Goal: Task Accomplishment & Management: Complete application form

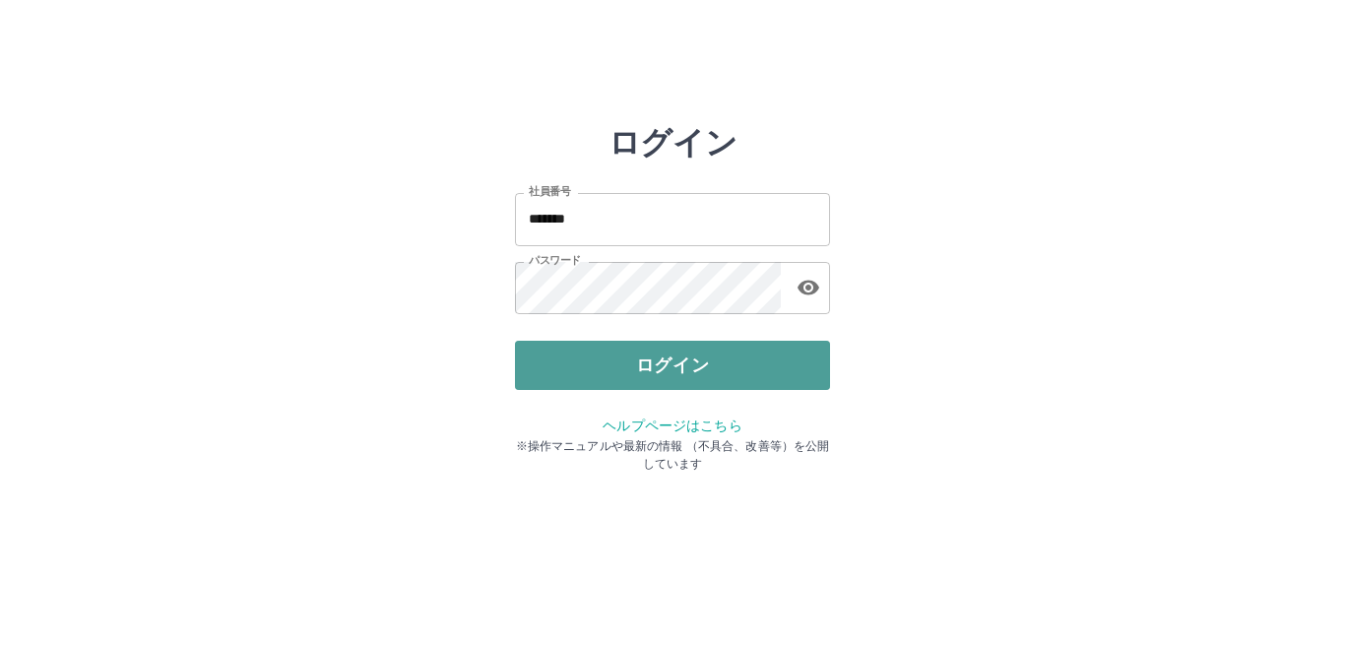
click at [568, 375] on button "ログイン" at bounding box center [672, 365] width 315 height 49
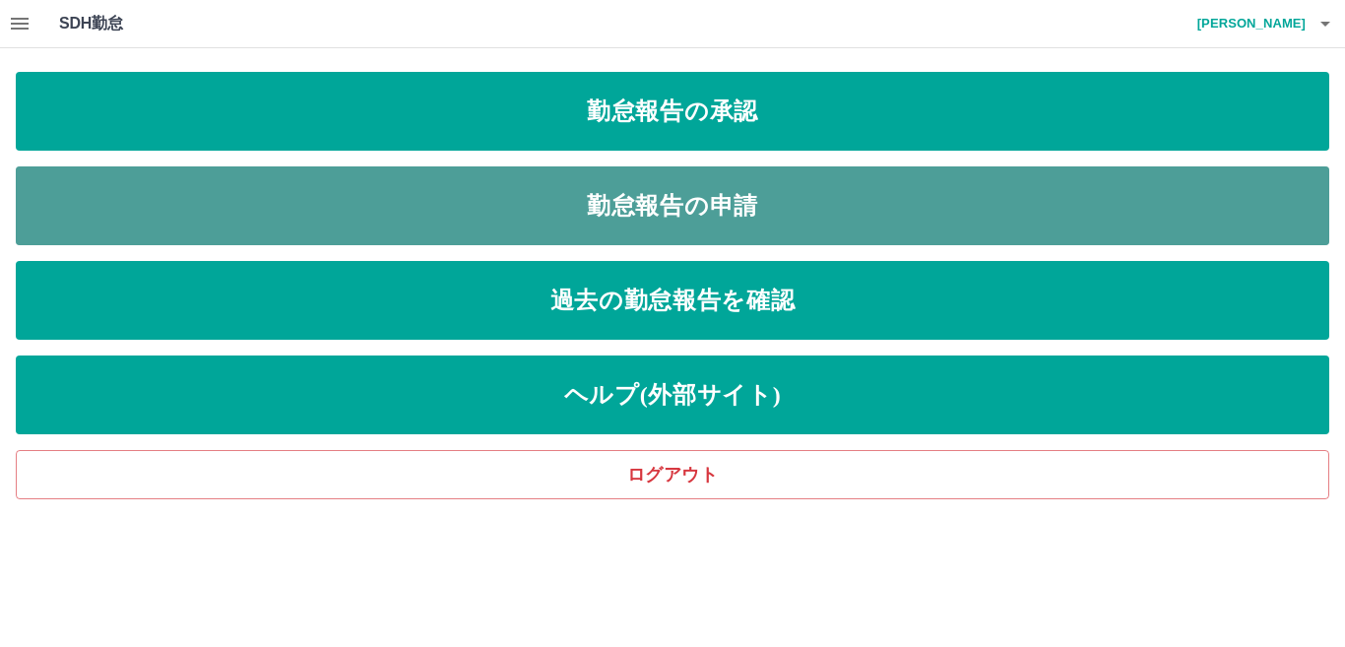
click at [363, 180] on link "勤怠報告の申請" at bounding box center [672, 205] width 1313 height 79
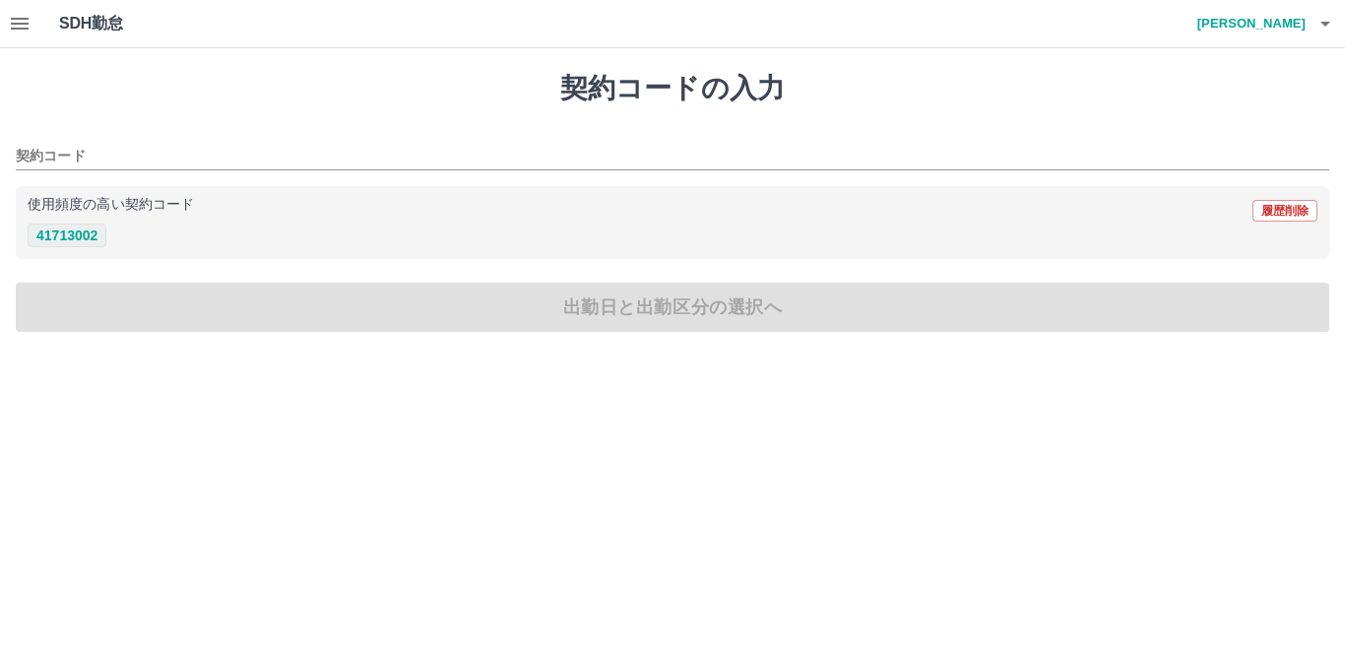
click at [44, 229] on button "41713002" at bounding box center [67, 235] width 79 height 24
type input "********"
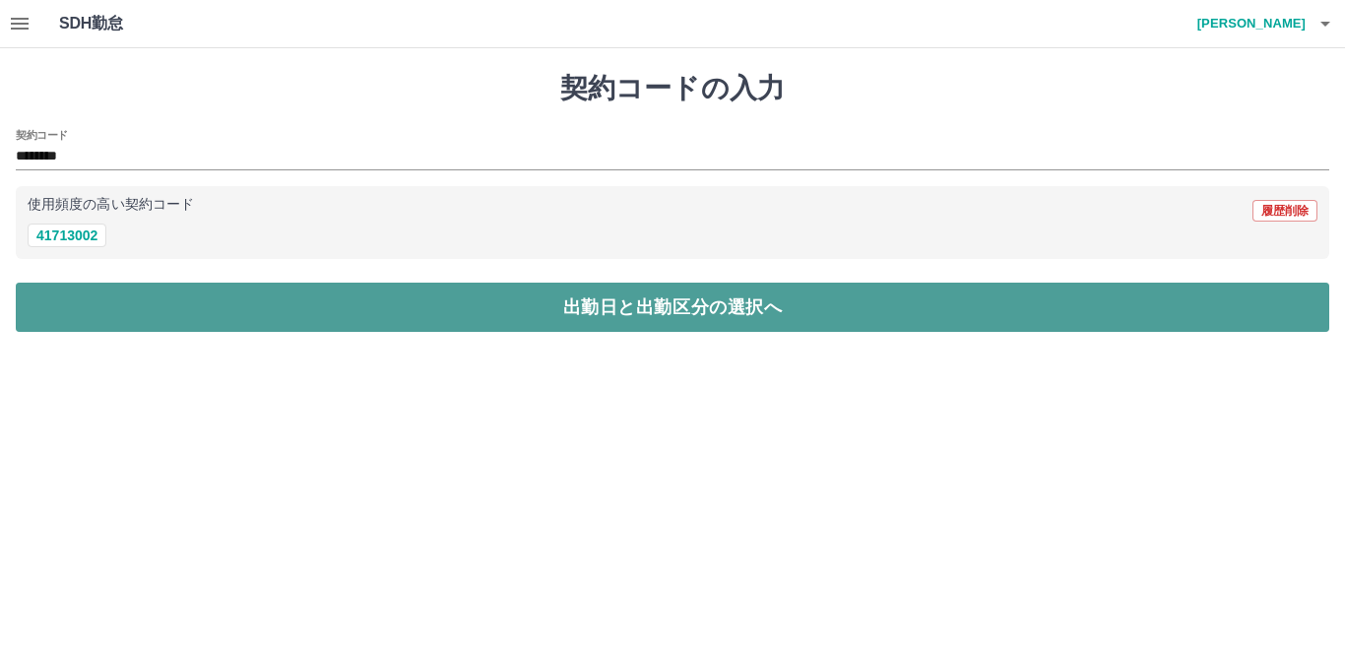
click at [152, 291] on button "出勤日と出勤区分の選択へ" at bounding box center [672, 307] width 1313 height 49
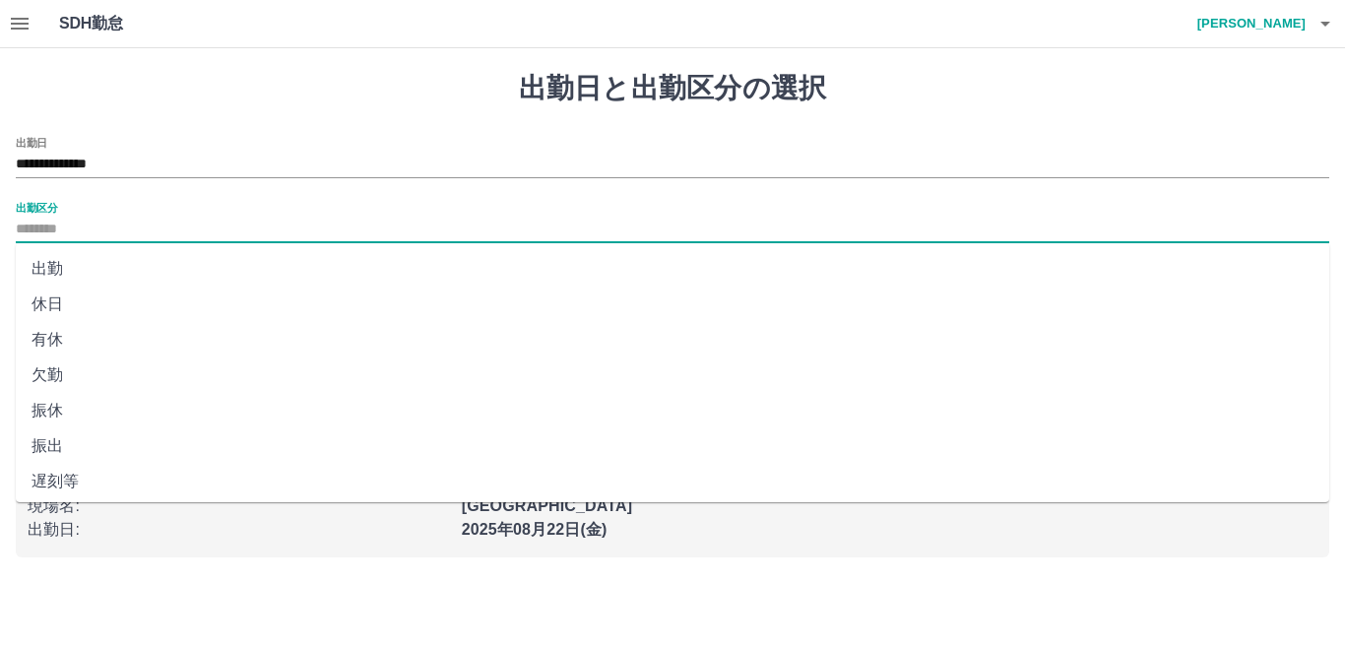
click at [82, 239] on input "出勤区分" at bounding box center [672, 230] width 1313 height 25
click at [99, 267] on li "出勤" at bounding box center [672, 268] width 1313 height 35
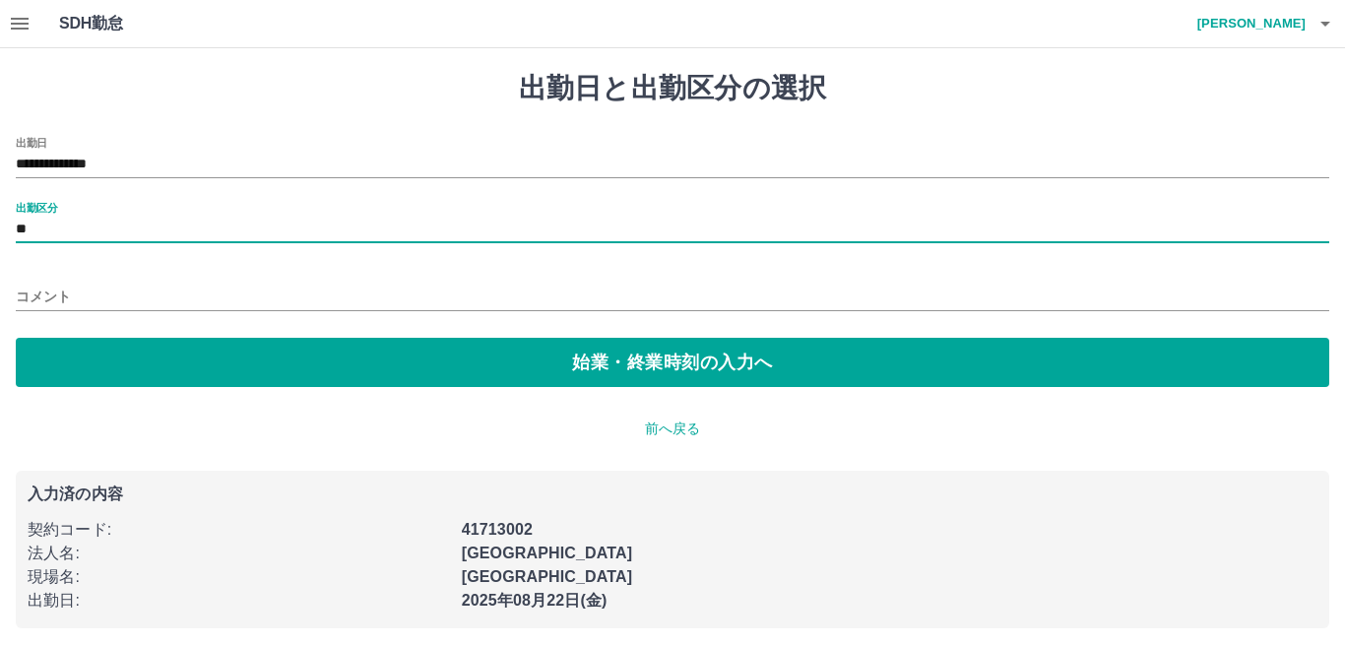
type input "**"
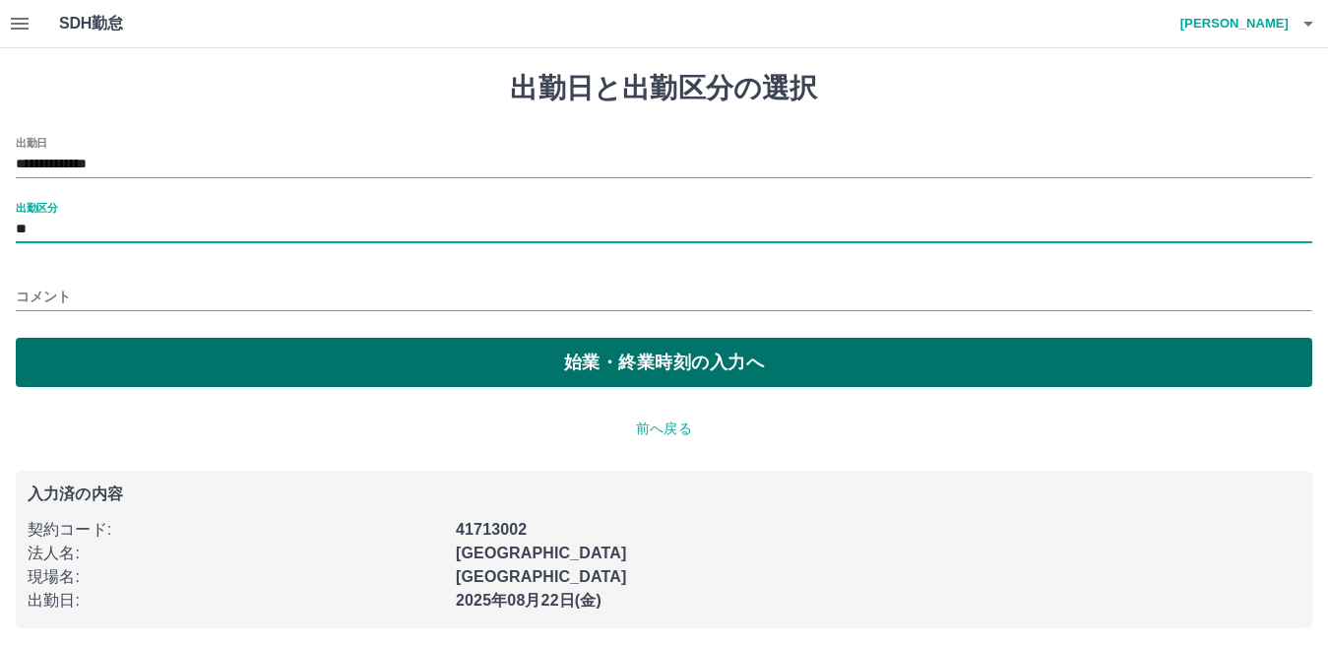
click at [159, 350] on button "始業・終業時刻の入力へ" at bounding box center [664, 362] width 1297 height 49
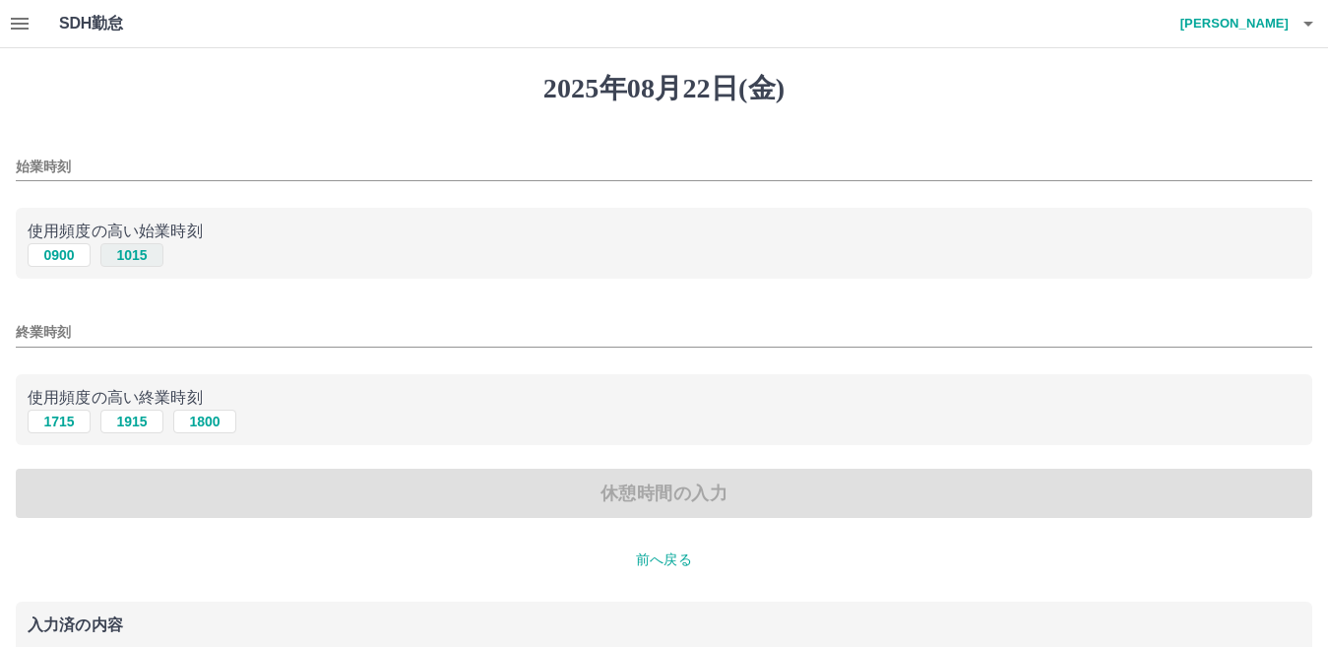
click at [104, 252] on button "1015" at bounding box center [131, 255] width 63 height 24
type input "****"
click at [135, 414] on button "1915" at bounding box center [131, 422] width 63 height 24
type input "****"
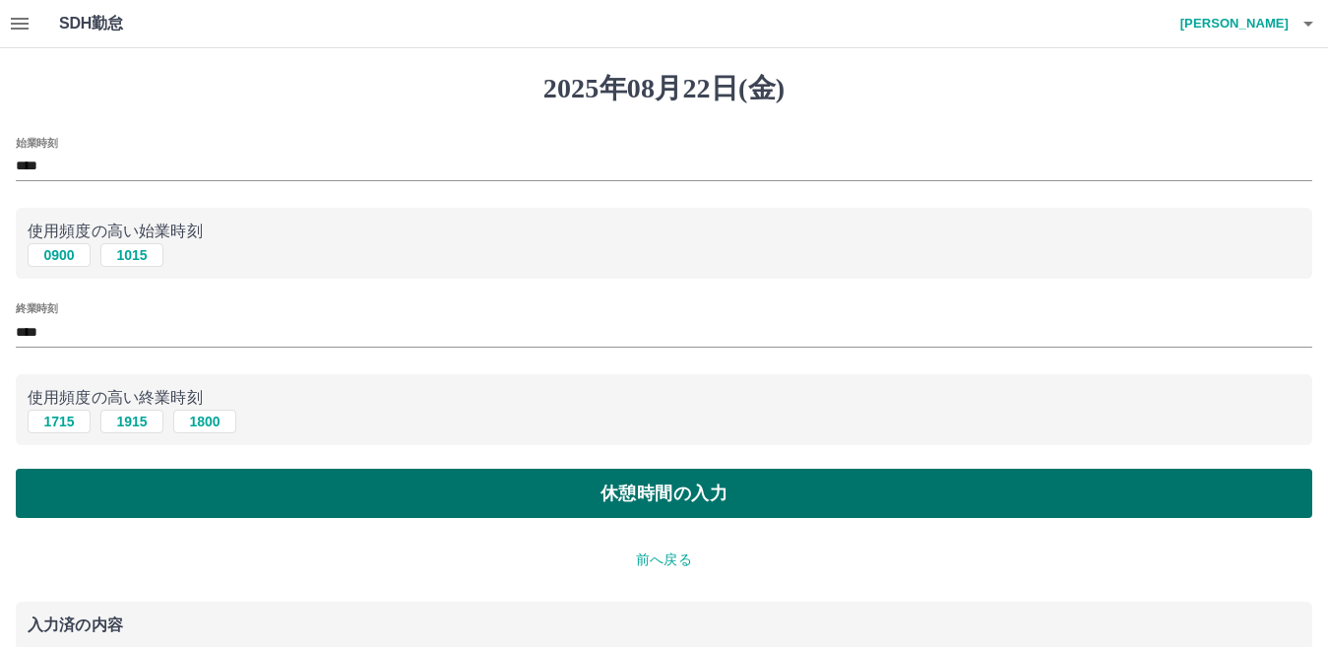
click at [268, 512] on button "休憩時間の入力" at bounding box center [664, 493] width 1297 height 49
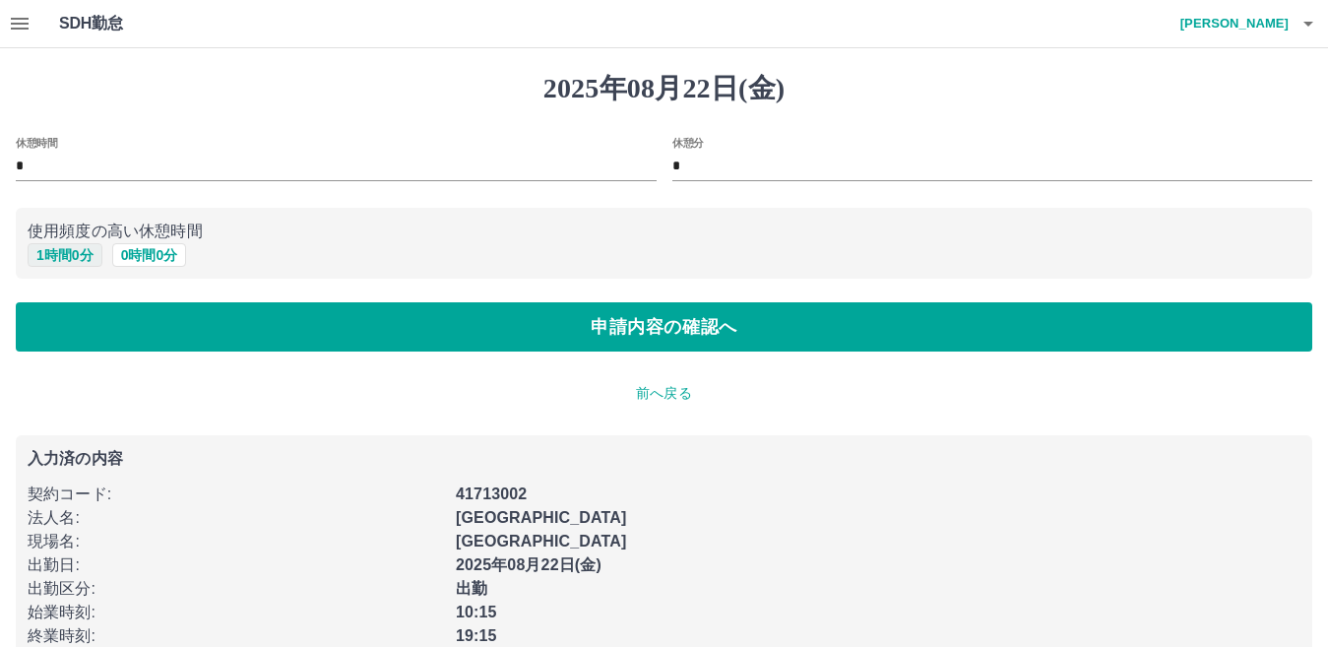
click at [72, 253] on button "1 時間 0 分" at bounding box center [65, 255] width 75 height 24
type input "*"
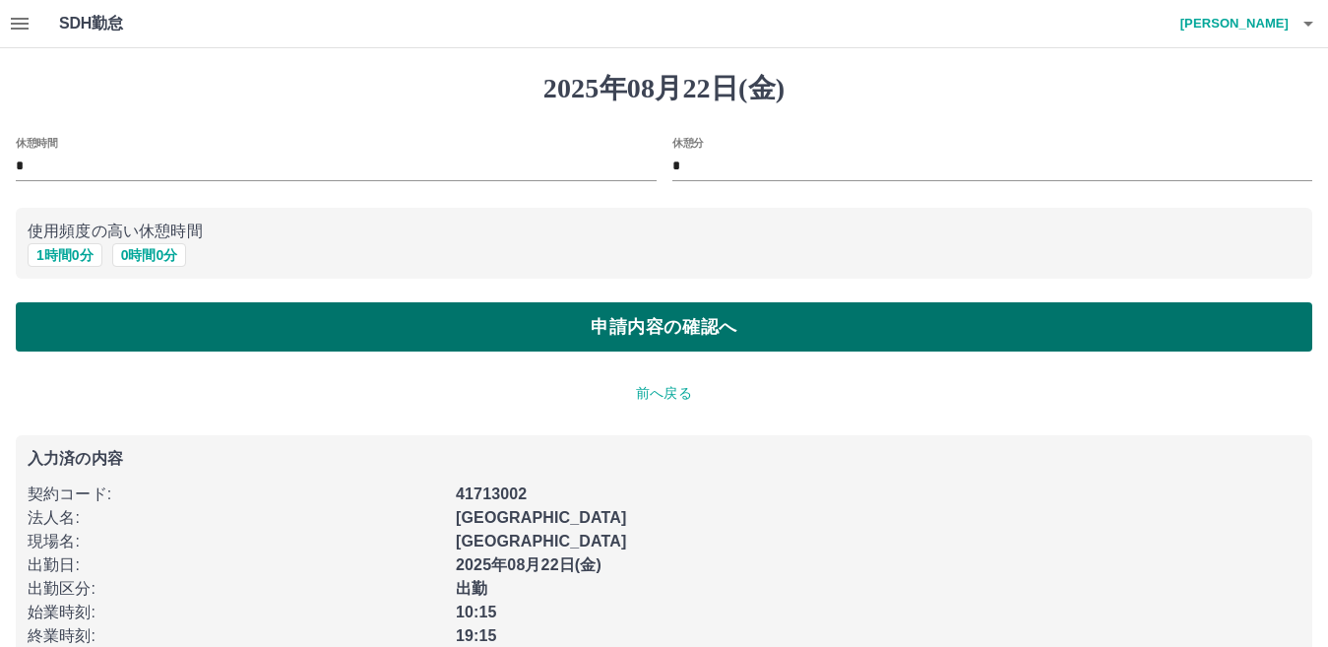
click at [212, 317] on button "申請内容の確認へ" at bounding box center [664, 326] width 1297 height 49
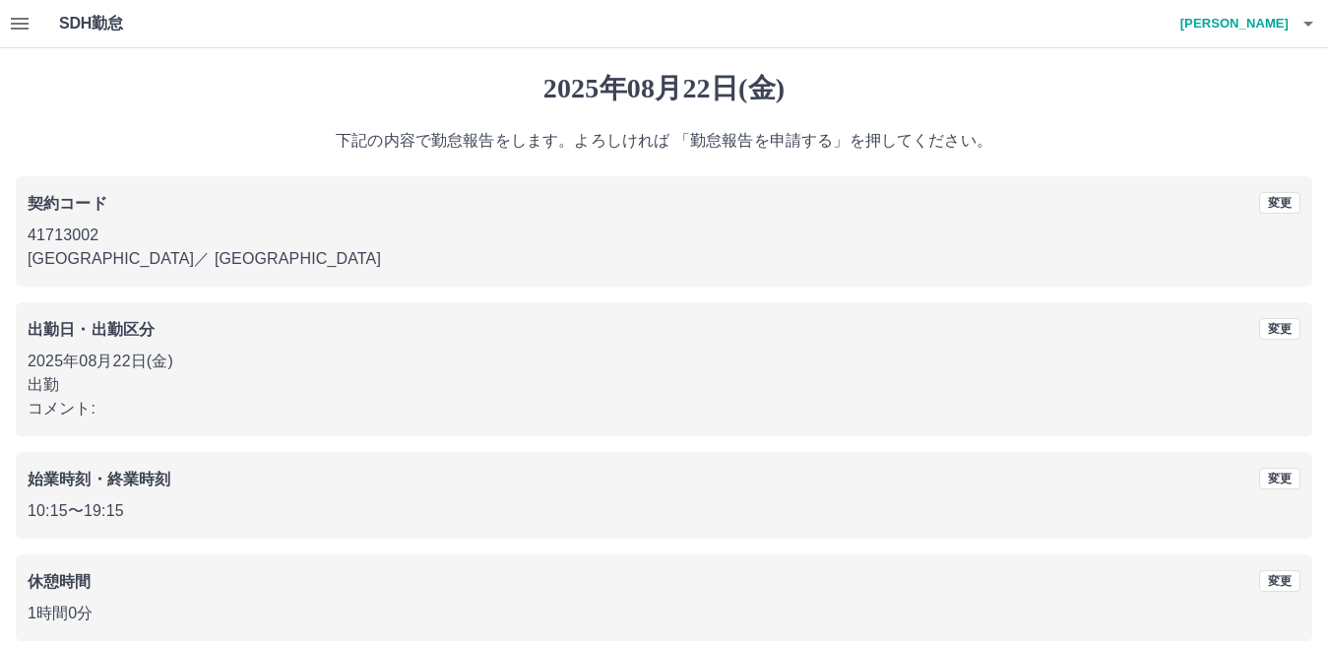
scroll to position [91, 0]
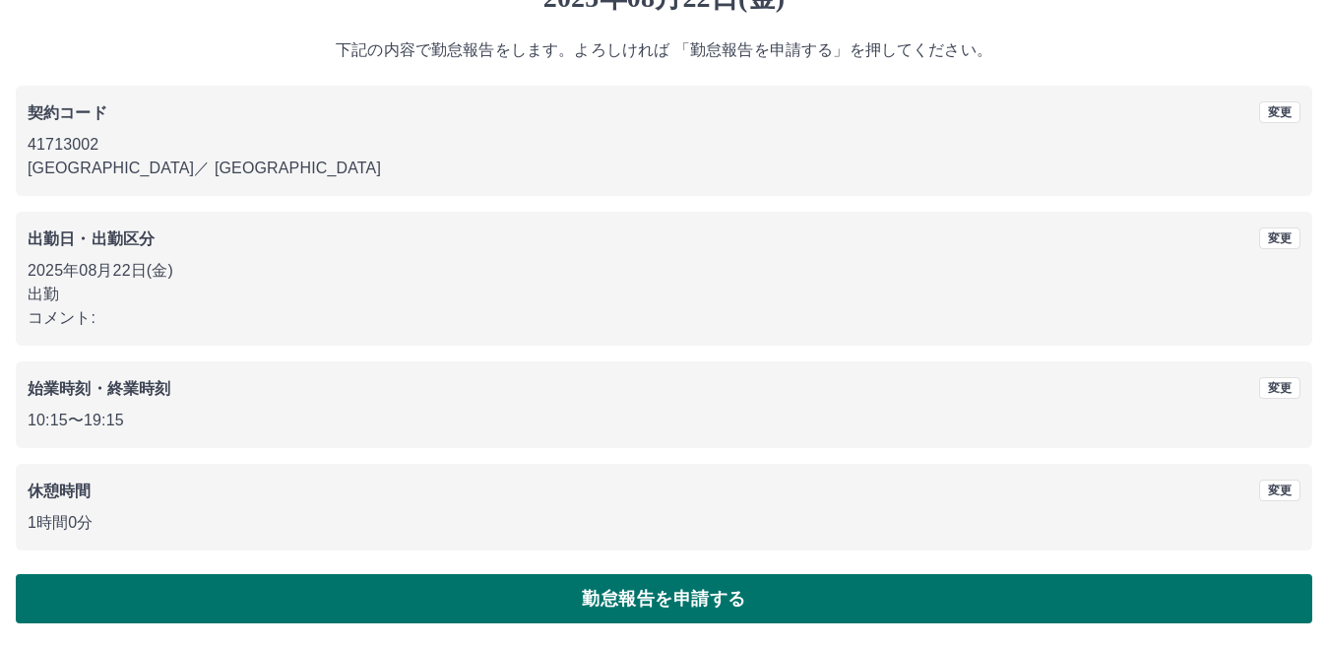
click at [417, 601] on button "勤怠報告を申請する" at bounding box center [664, 598] width 1297 height 49
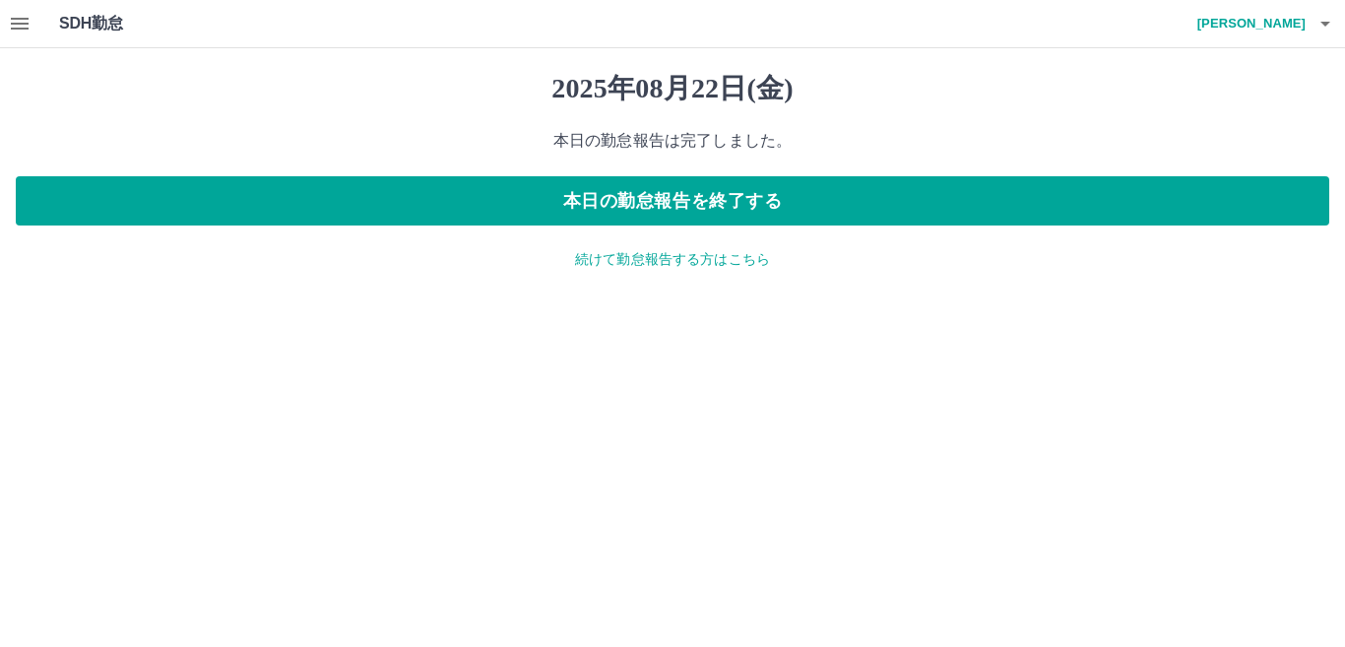
click at [22, 23] on icon "button" at bounding box center [20, 24] width 18 height 12
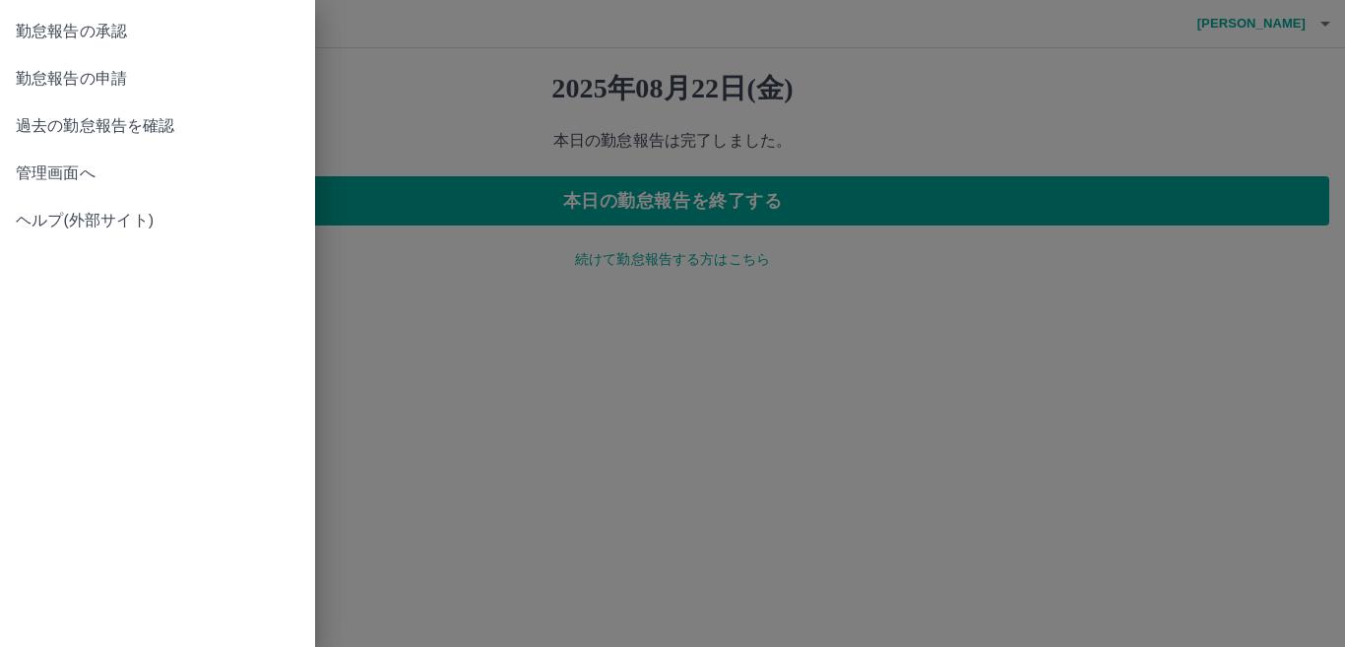
click at [1114, 143] on div at bounding box center [672, 323] width 1345 height 647
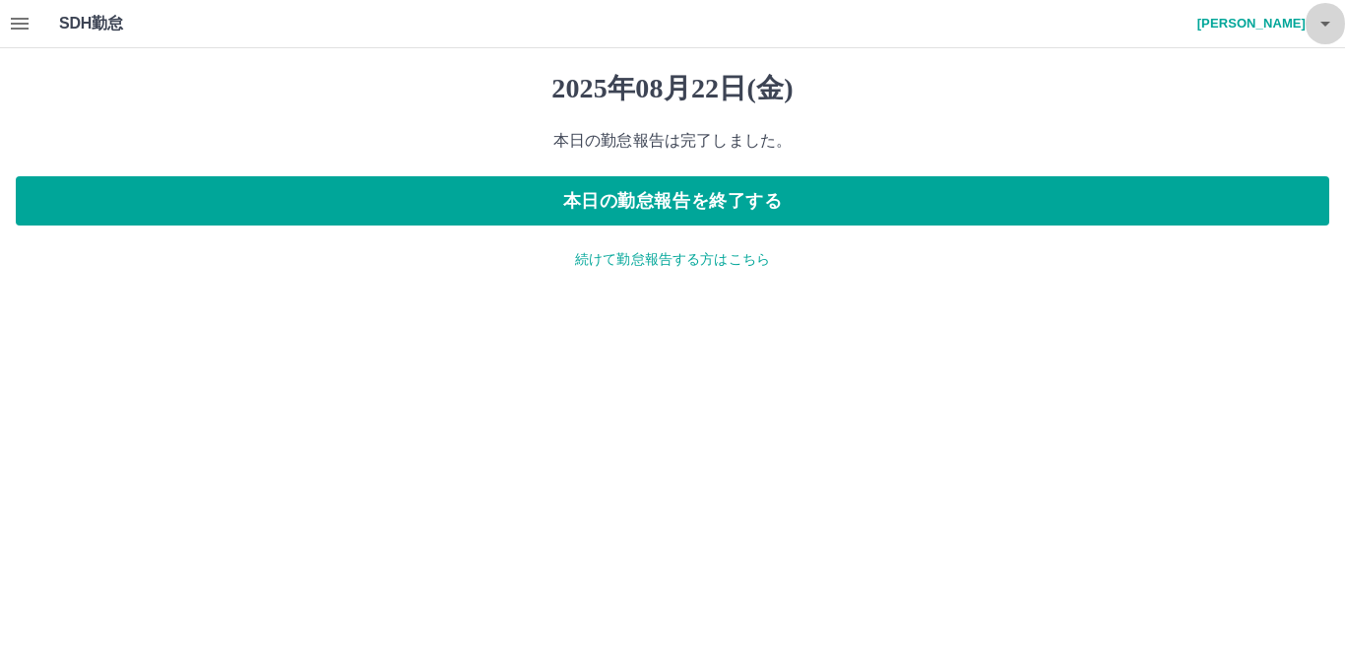
click at [1318, 25] on icon "button" at bounding box center [1325, 24] width 24 height 24
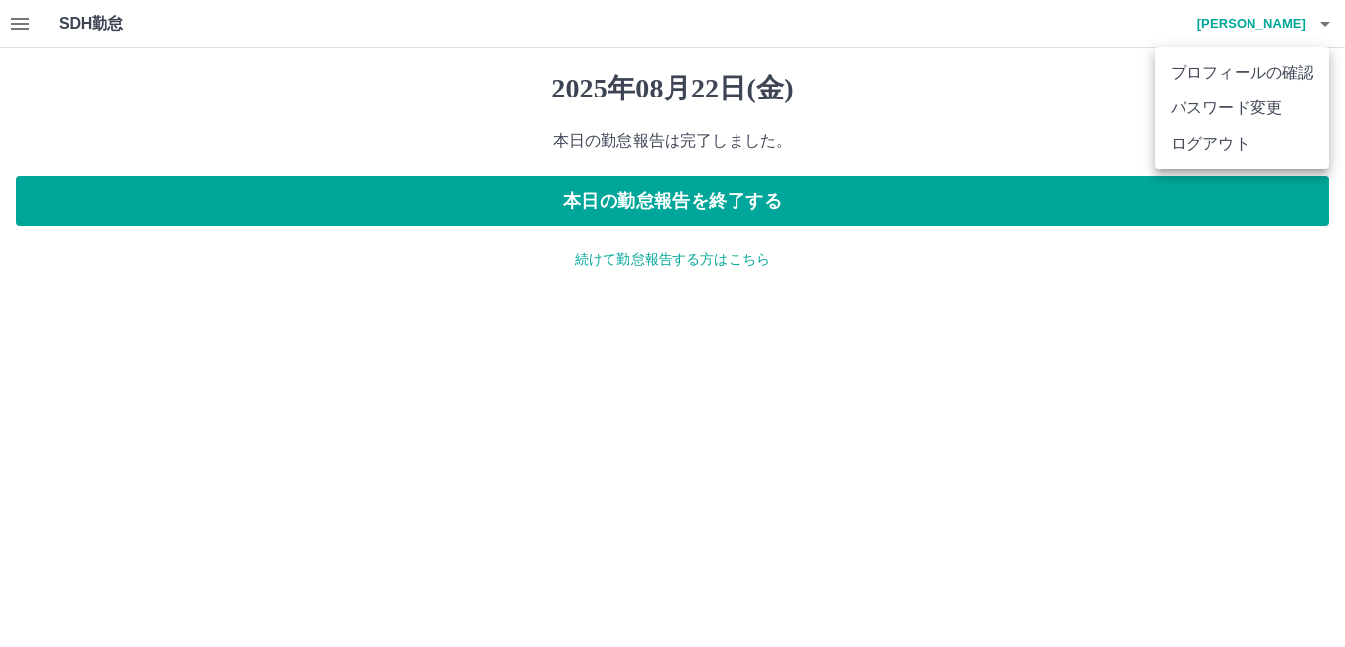
click at [1198, 137] on li "ログアウト" at bounding box center [1242, 143] width 174 height 35
